Goal: Complete application form: Complete application form

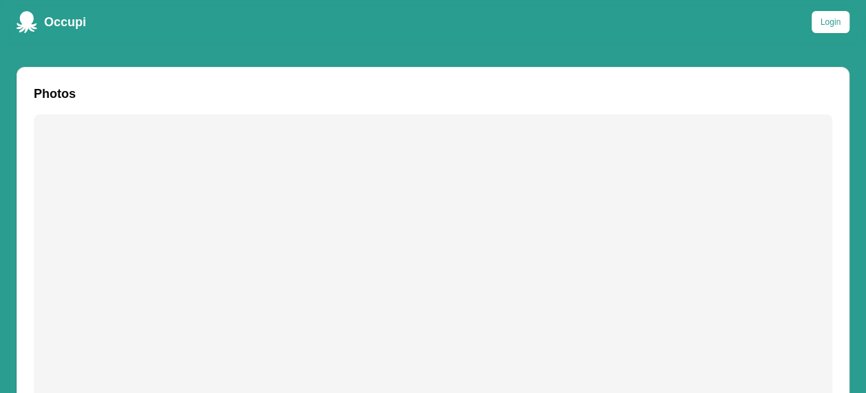
click at [836, 19] on button "Login" at bounding box center [830, 22] width 38 height 22
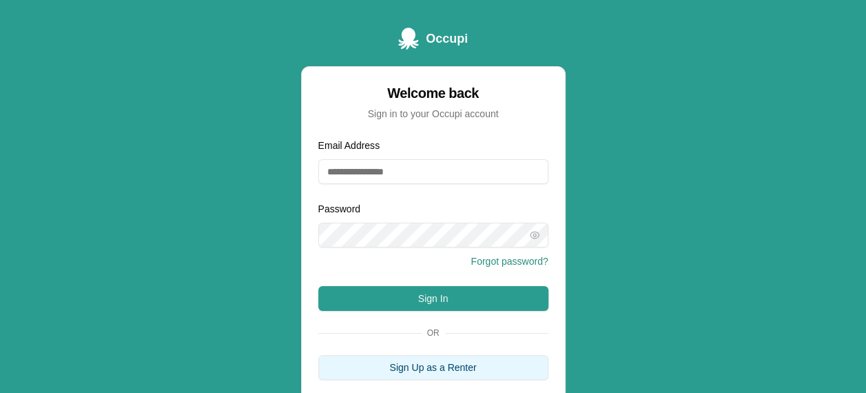
click at [413, 368] on button "Sign Up as a Renter" at bounding box center [433, 367] width 230 height 25
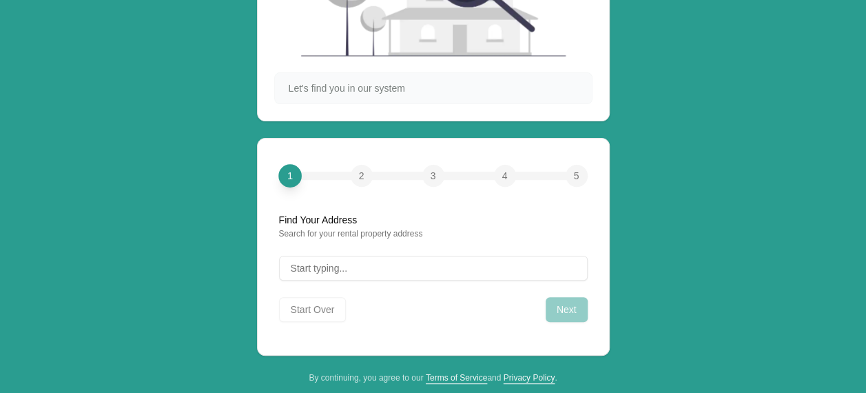
scroll to position [165, 0]
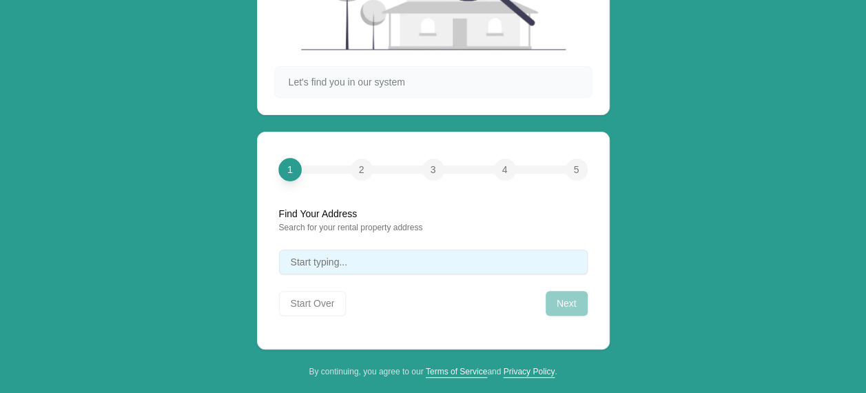
click at [305, 266] on span "Start typing..." at bounding box center [319, 262] width 56 height 14
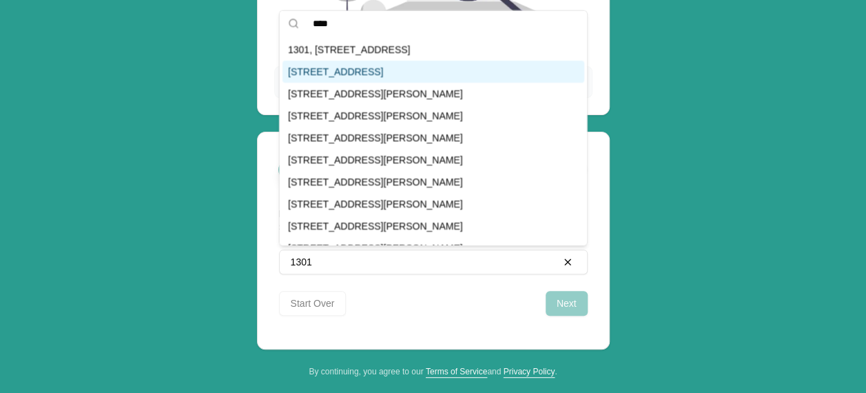
click at [375, 75] on div "[STREET_ADDRESS]" at bounding box center [433, 72] width 302 height 22
type input "**********"
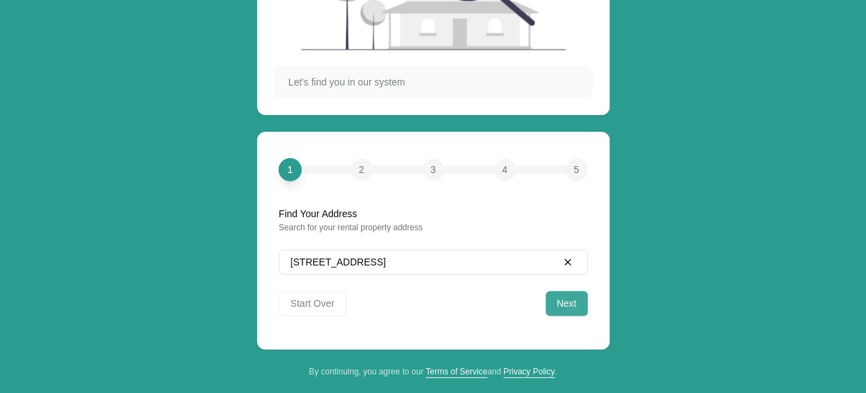
click at [570, 303] on button "Next" at bounding box center [567, 303] width 42 height 25
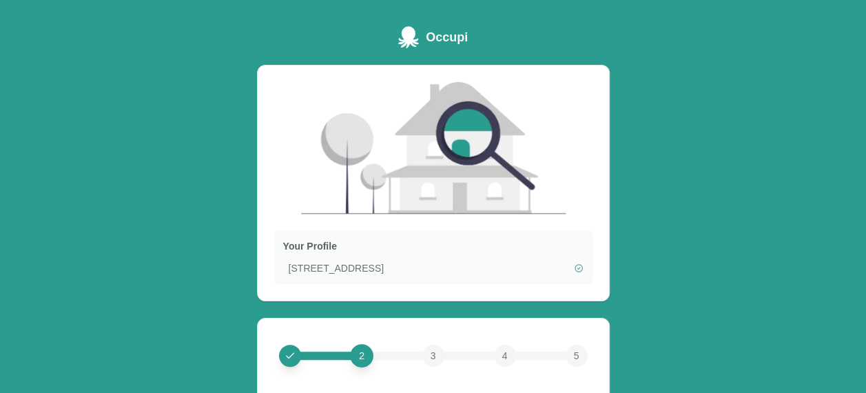
scroll to position [0, 0]
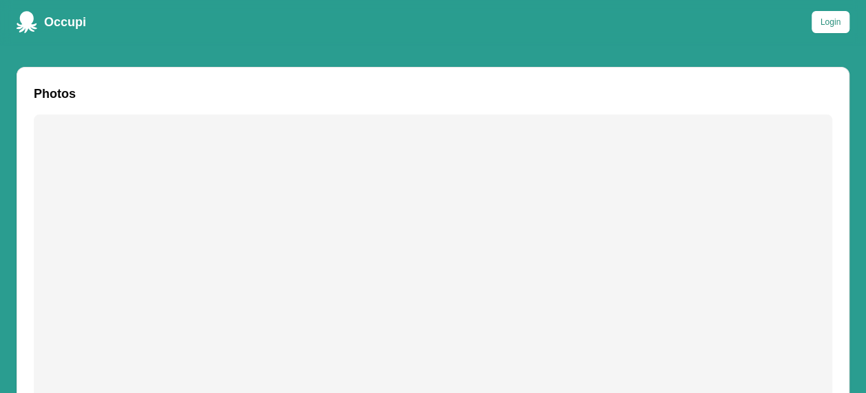
click at [59, 19] on span "Occupi" at bounding box center [65, 21] width 42 height 19
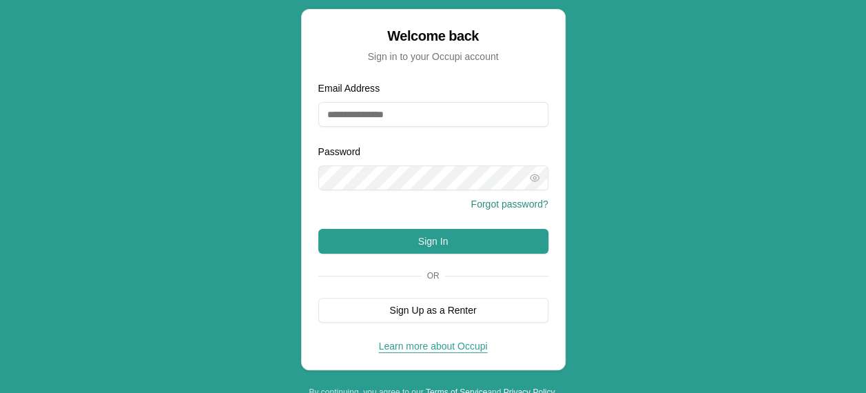
scroll to position [89, 0]
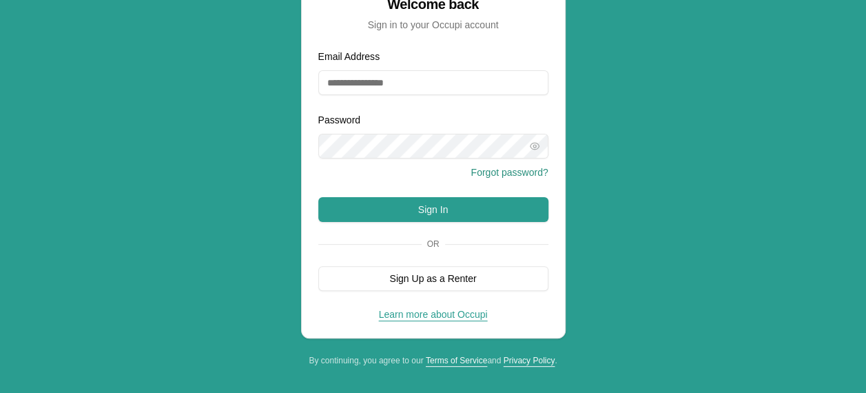
click at [863, 5] on div "Occupi Welcome back Sign in to your Occupi account Email Address Password Forgo…" at bounding box center [433, 152] width 866 height 482
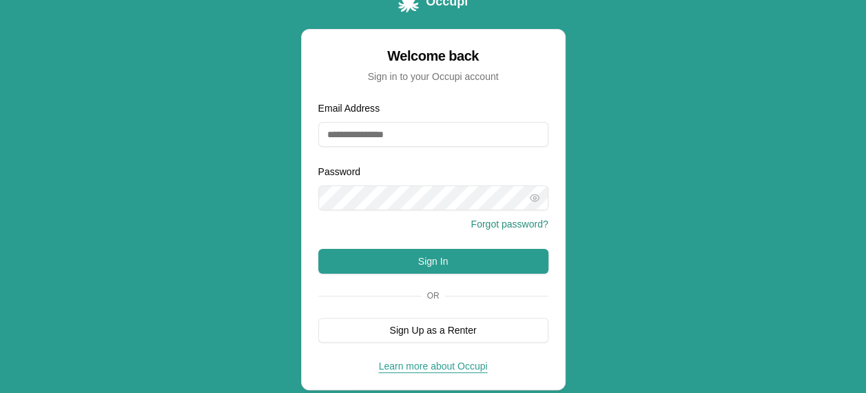
scroll to position [8, 0]
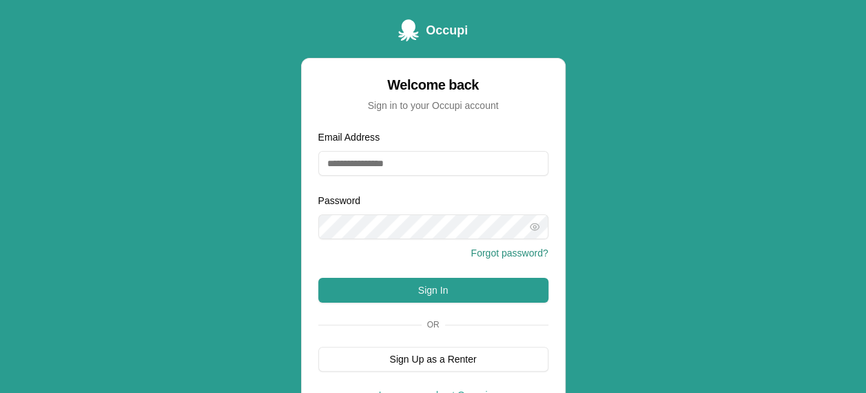
drag, startPoint x: 863, startPoint y: 5, endPoint x: 871, endPoint y: 6, distance: 7.6
click at [866, 6] on html "Occupi Welcome back Sign in to your Occupi account Email Address Password Forgo…" at bounding box center [433, 188] width 866 height 393
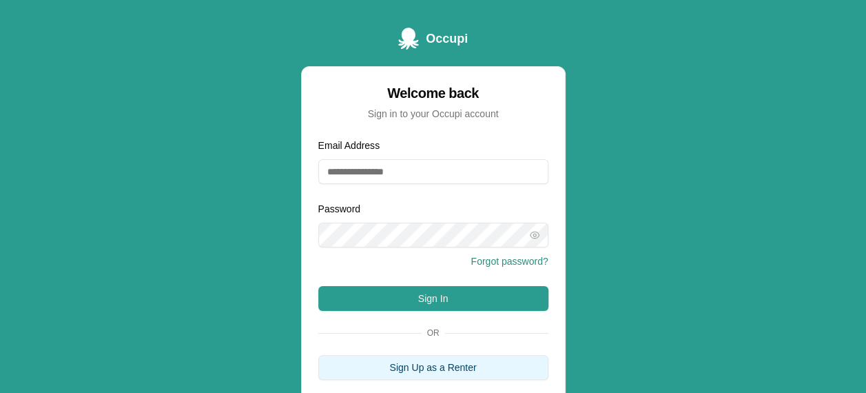
click at [444, 372] on button "Sign Up as a Renter" at bounding box center [433, 367] width 230 height 25
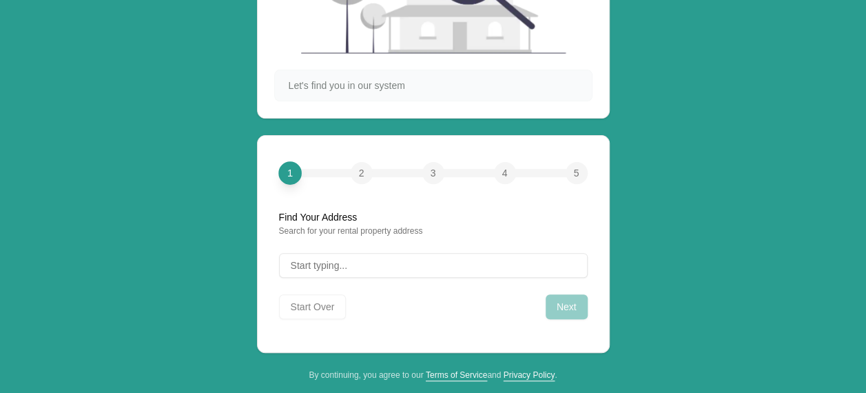
scroll to position [165, 0]
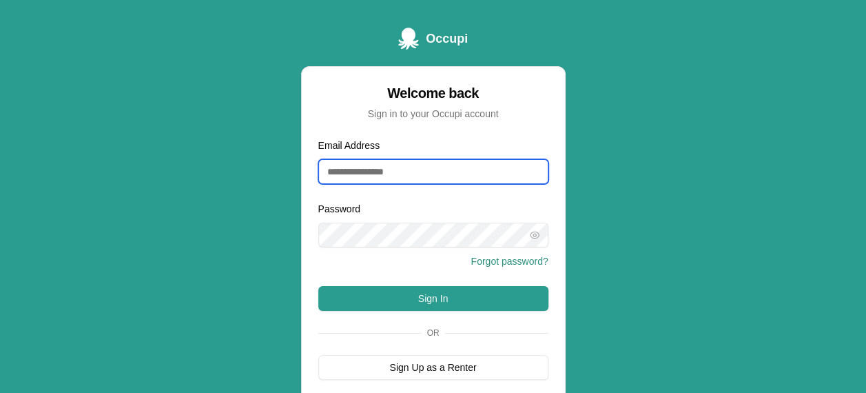
click at [343, 171] on input "Email Address" at bounding box center [433, 171] width 230 height 25
type input "*"
type input "**********"
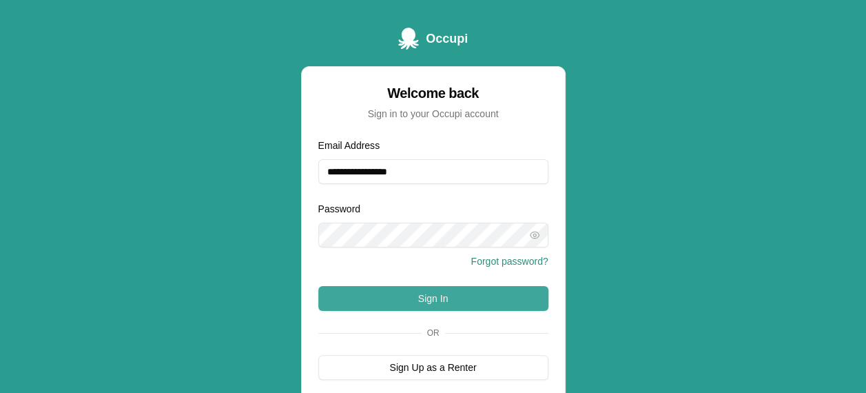
click at [457, 302] on button "Sign In" at bounding box center [433, 298] width 230 height 25
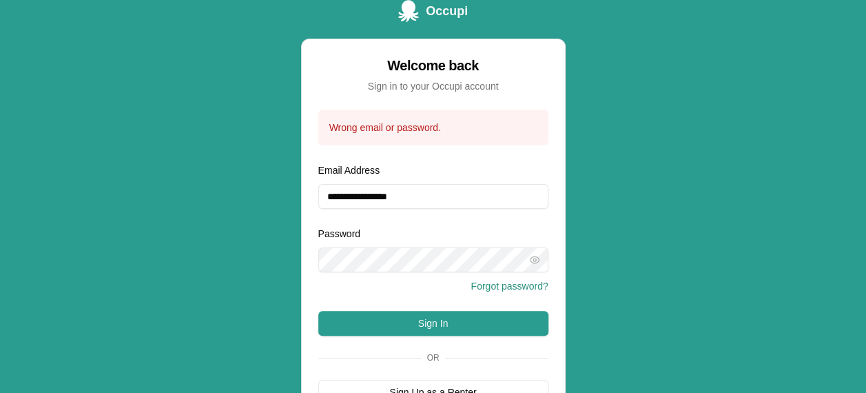
scroll to position [55, 0]
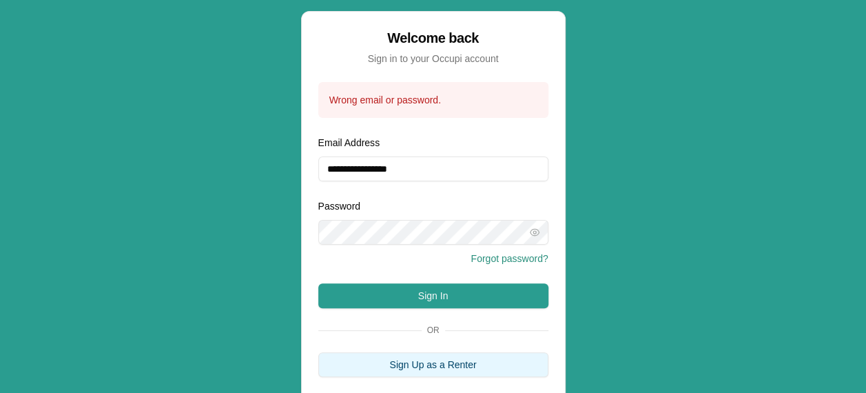
click at [453, 371] on button "Sign Up as a Renter" at bounding box center [433, 364] width 230 height 25
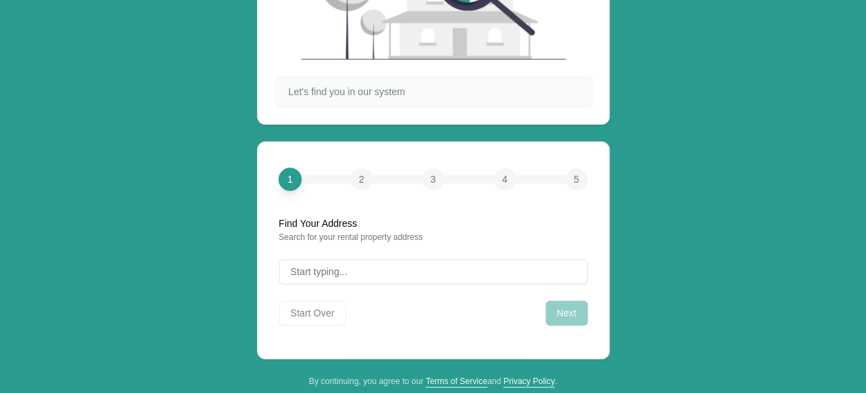
scroll to position [165, 0]
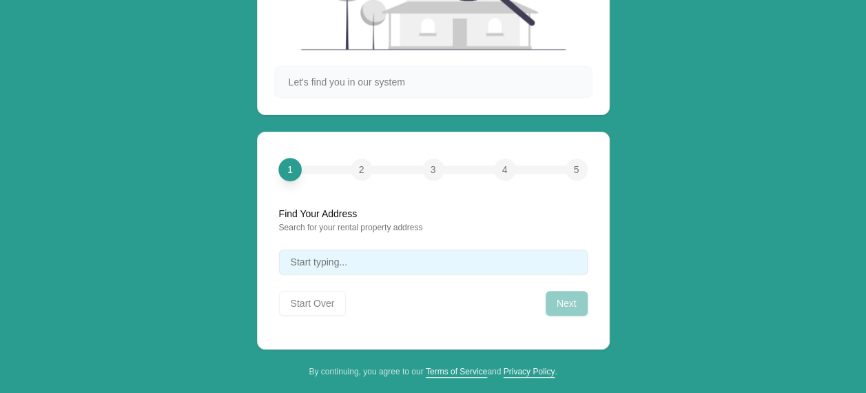
click at [332, 253] on button "Start typing..." at bounding box center [433, 261] width 309 height 25
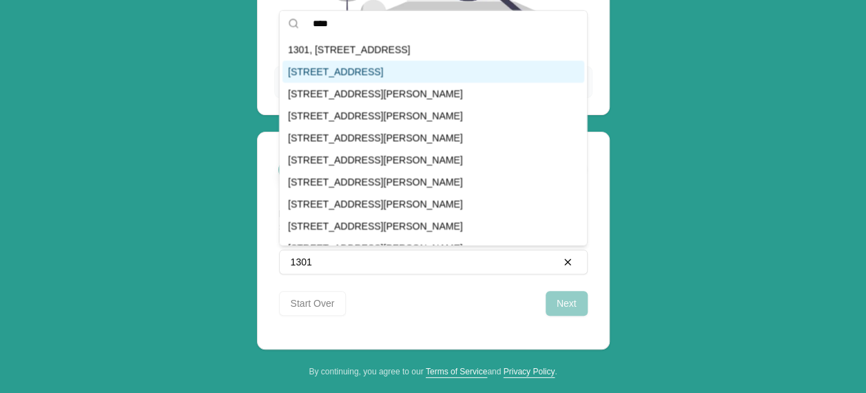
click at [384, 65] on div "[STREET_ADDRESS]" at bounding box center [433, 72] width 302 height 22
type input "**********"
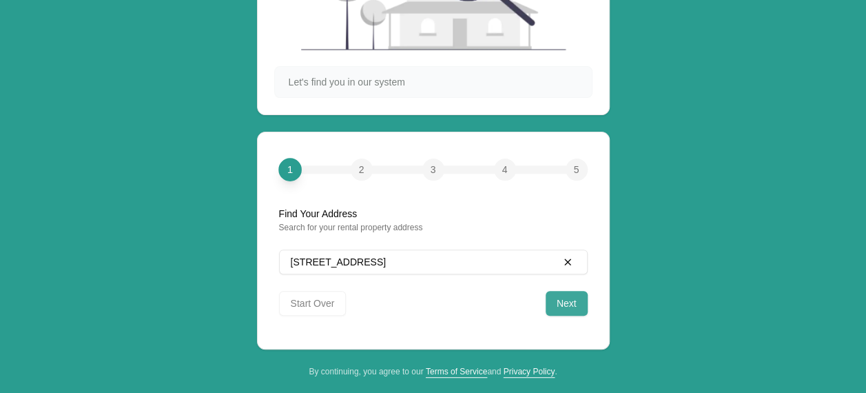
click at [572, 294] on button "Next" at bounding box center [567, 303] width 42 height 25
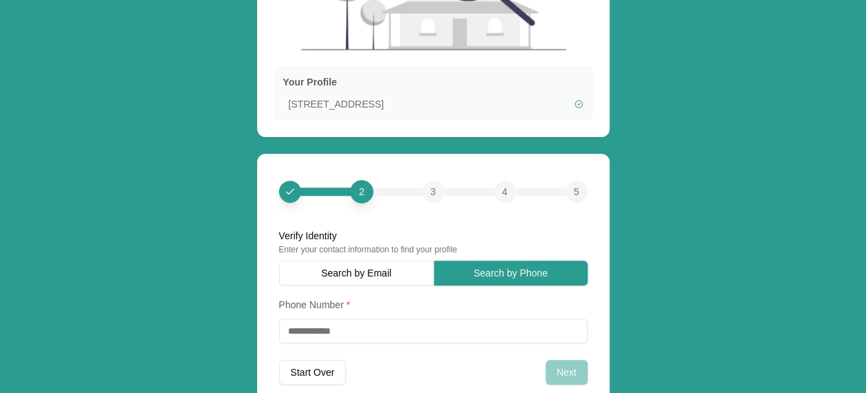
click at [865, 392] on div "Occupi Your Profile 1301 14th Pl SW, Birmingham, AL, 35211 2 3 4 5 Verify Ident…" at bounding box center [433, 154] width 866 height 639
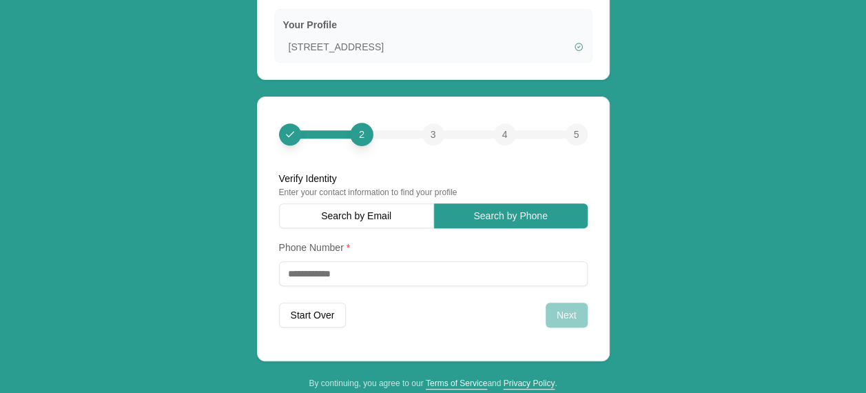
scroll to position [245, 0]
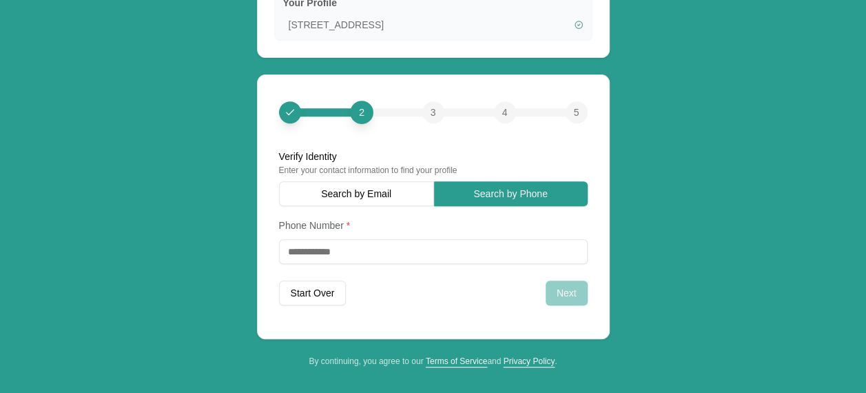
scroll to position [55, 0]
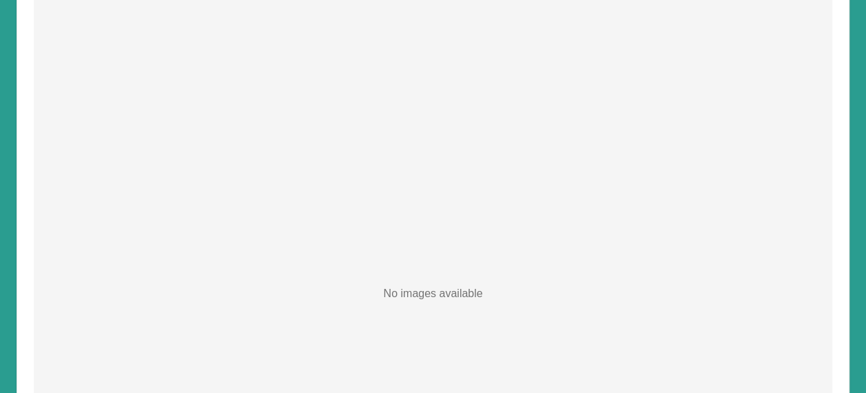
scroll to position [128, 0]
